Goal: Navigation & Orientation: Find specific page/section

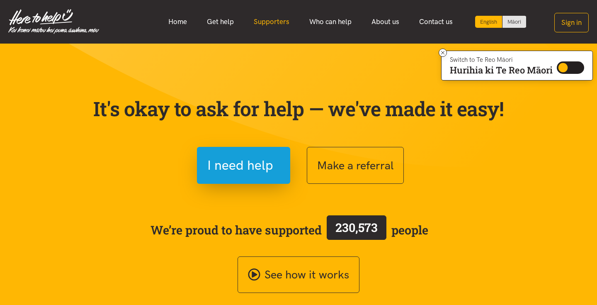
click at [291, 22] on link "Supporters" at bounding box center [272, 22] width 56 height 18
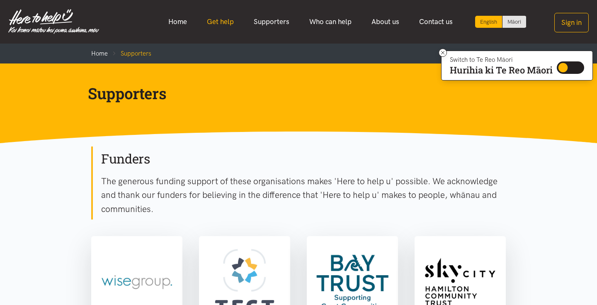
click at [218, 23] on link "Get help" at bounding box center [220, 22] width 47 height 18
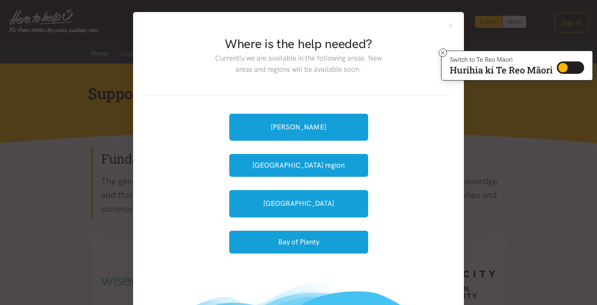
click at [102, 161] on div "Where is the help needed? Currently we are available in the following areas. Ne…" at bounding box center [298, 152] width 597 height 305
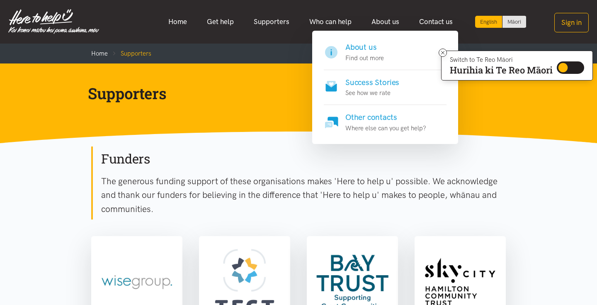
click at [364, 124] on p "Where else can you get help?" at bounding box center [385, 128] width 81 height 10
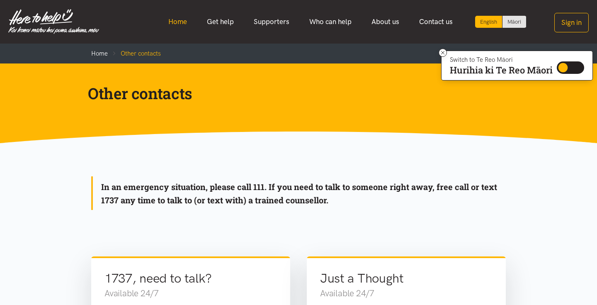
click at [184, 22] on link "Home" at bounding box center [177, 22] width 39 height 18
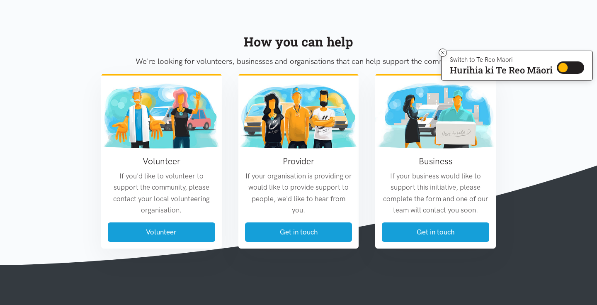
scroll to position [953, 0]
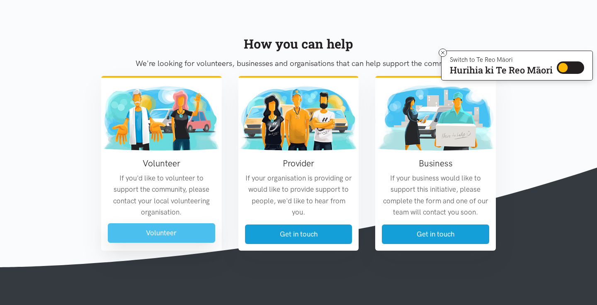
click at [160, 231] on link "Volunteer" at bounding box center [161, 232] width 107 height 19
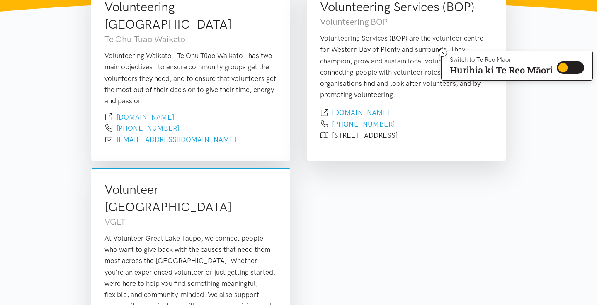
scroll to position [59, 0]
